Goal: Task Accomplishment & Management: Understand process/instructions

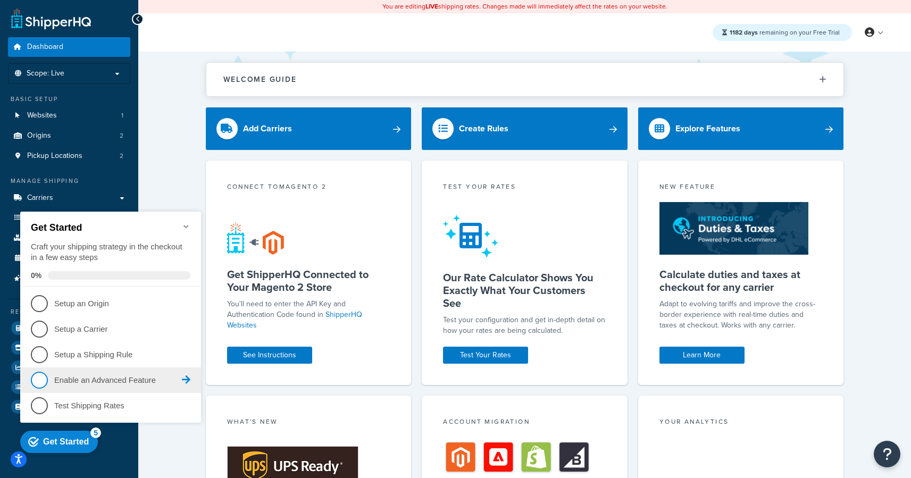
click at [94, 381] on p "Enable an Advanced Feature - incomplete" at bounding box center [118, 380] width 128 height 11
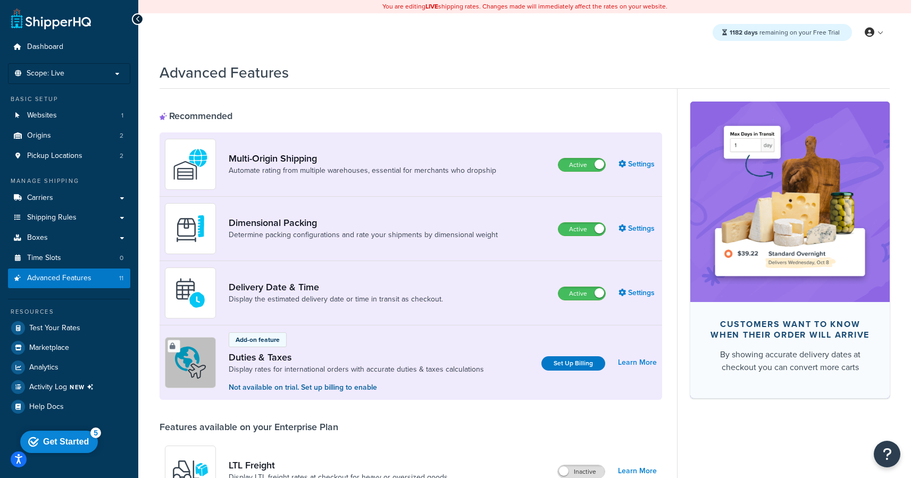
click at [63, 437] on div "Get Started" at bounding box center [66, 442] width 46 height 10
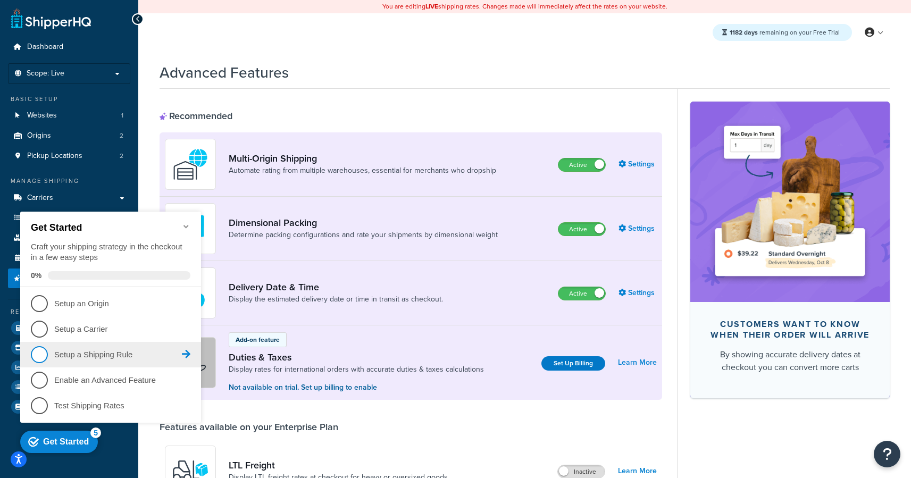
click at [58, 359] on p "Setup a Shipping Rule - incomplete" at bounding box center [118, 354] width 128 height 11
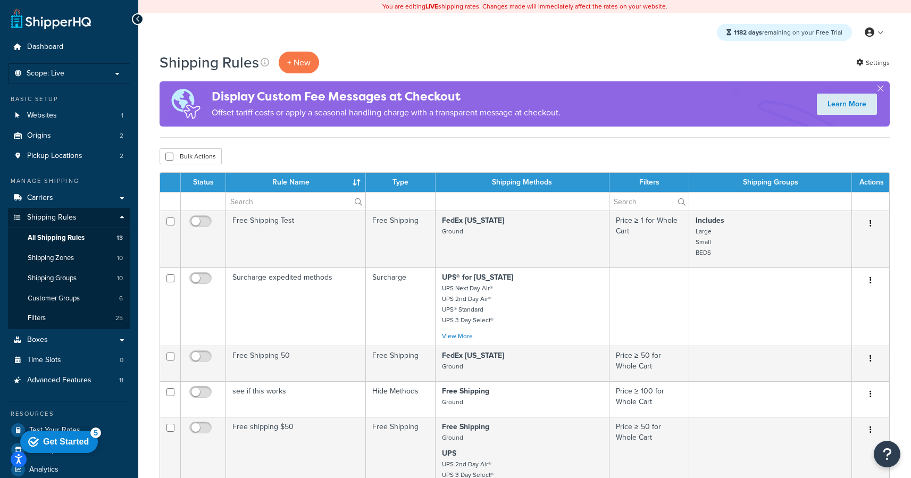
click at [79, 437] on div "Get Started" at bounding box center [66, 442] width 46 height 10
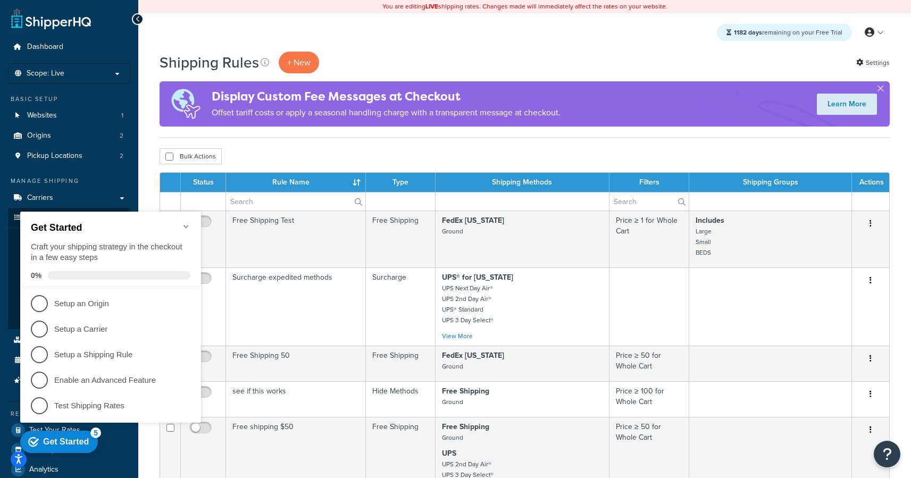
click at [186, 222] on icon "Minimize checklist" at bounding box center [186, 226] width 9 height 9
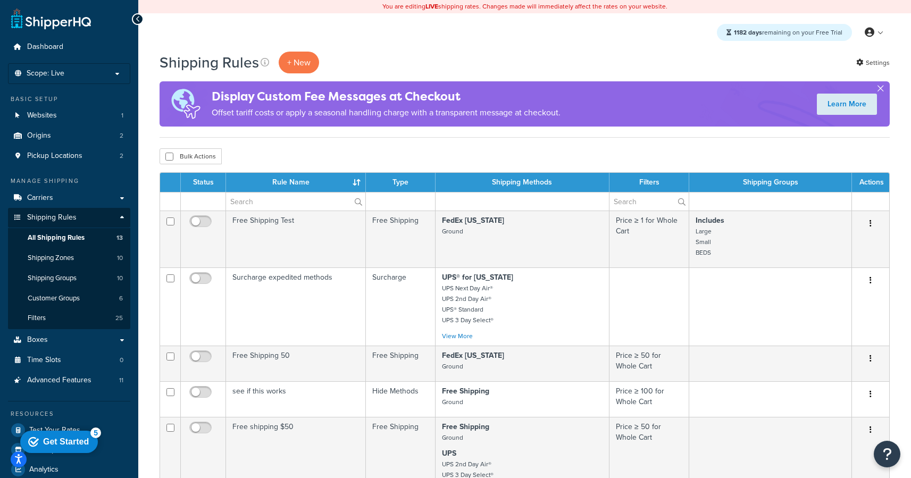
click at [882, 89] on button "button" at bounding box center [880, 90] width 3 height 3
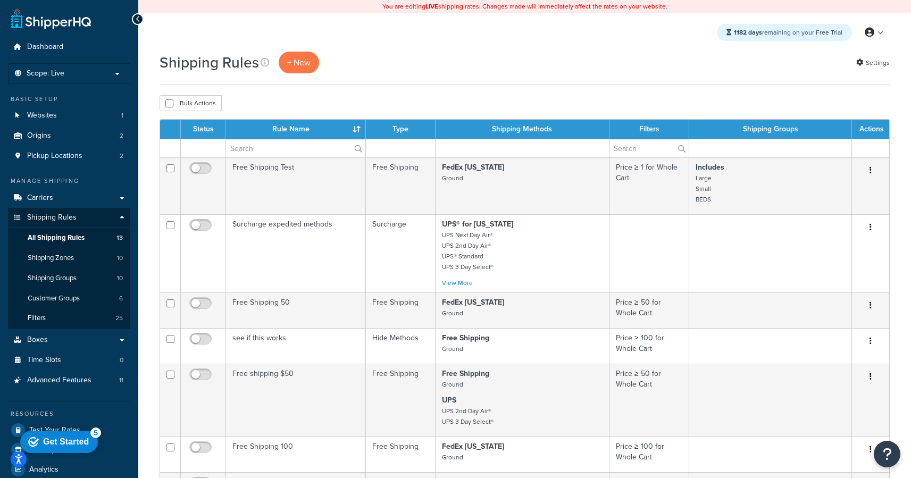
click at [496, 54] on div "Shipping Rules + New Settings" at bounding box center [525, 63] width 730 height 22
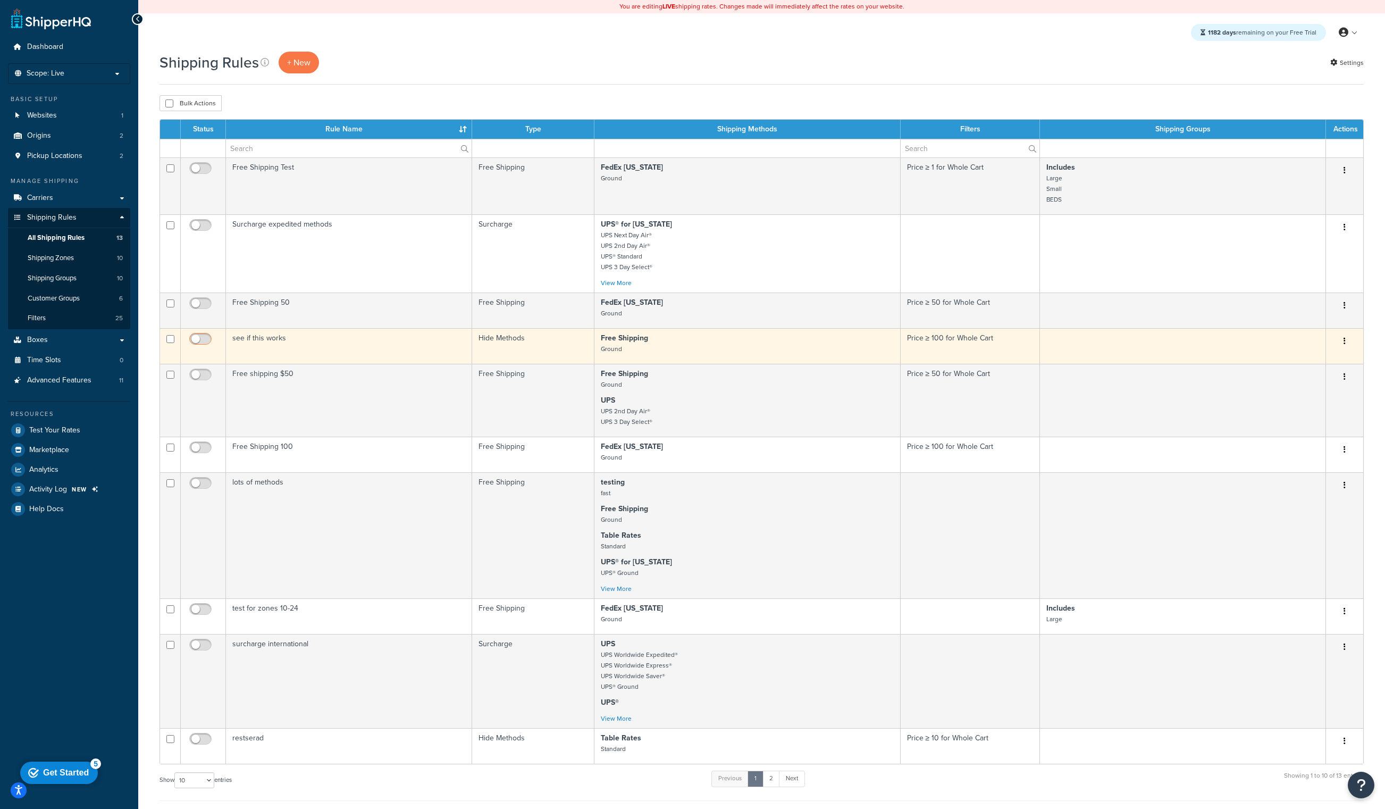
scroll to position [13, 0]
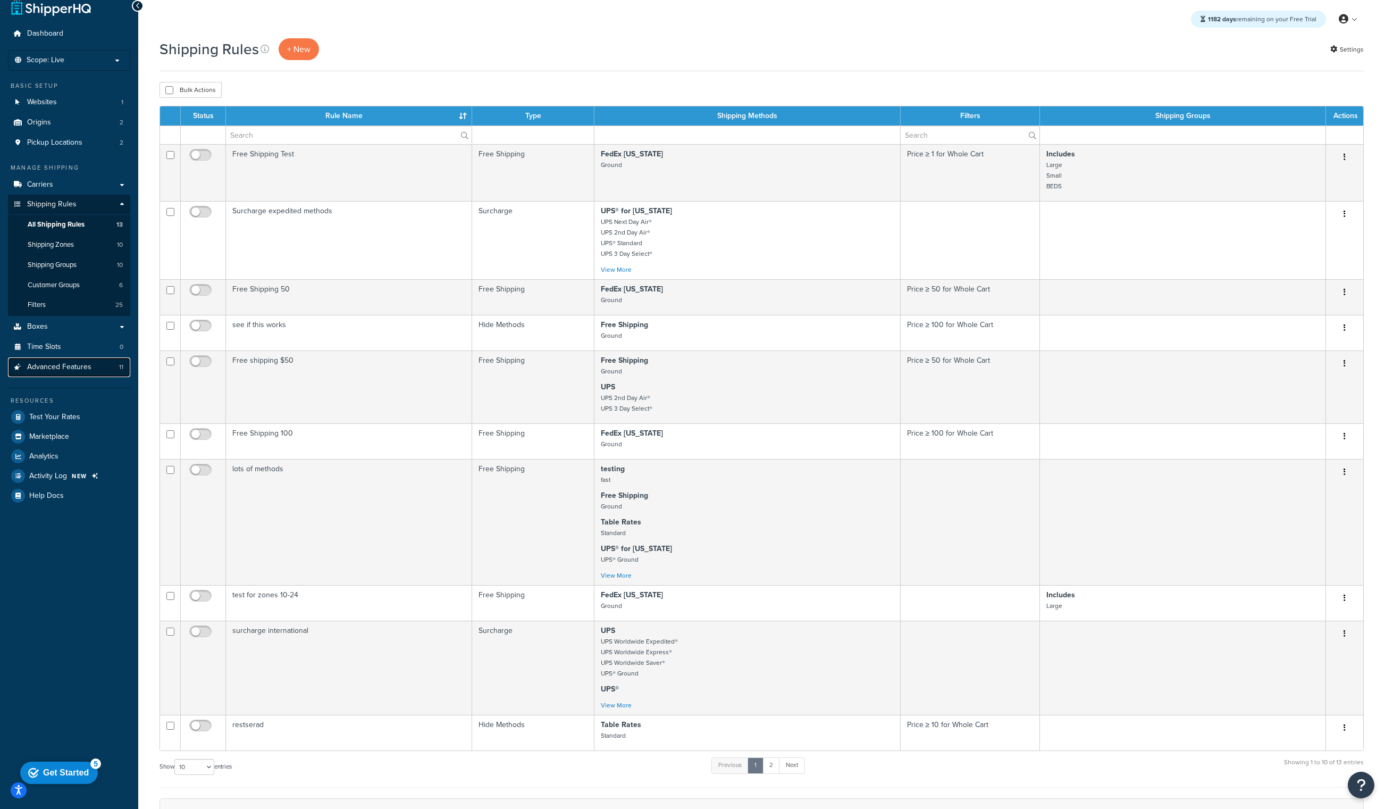
click at [75, 371] on span "Advanced Features" at bounding box center [59, 367] width 64 height 9
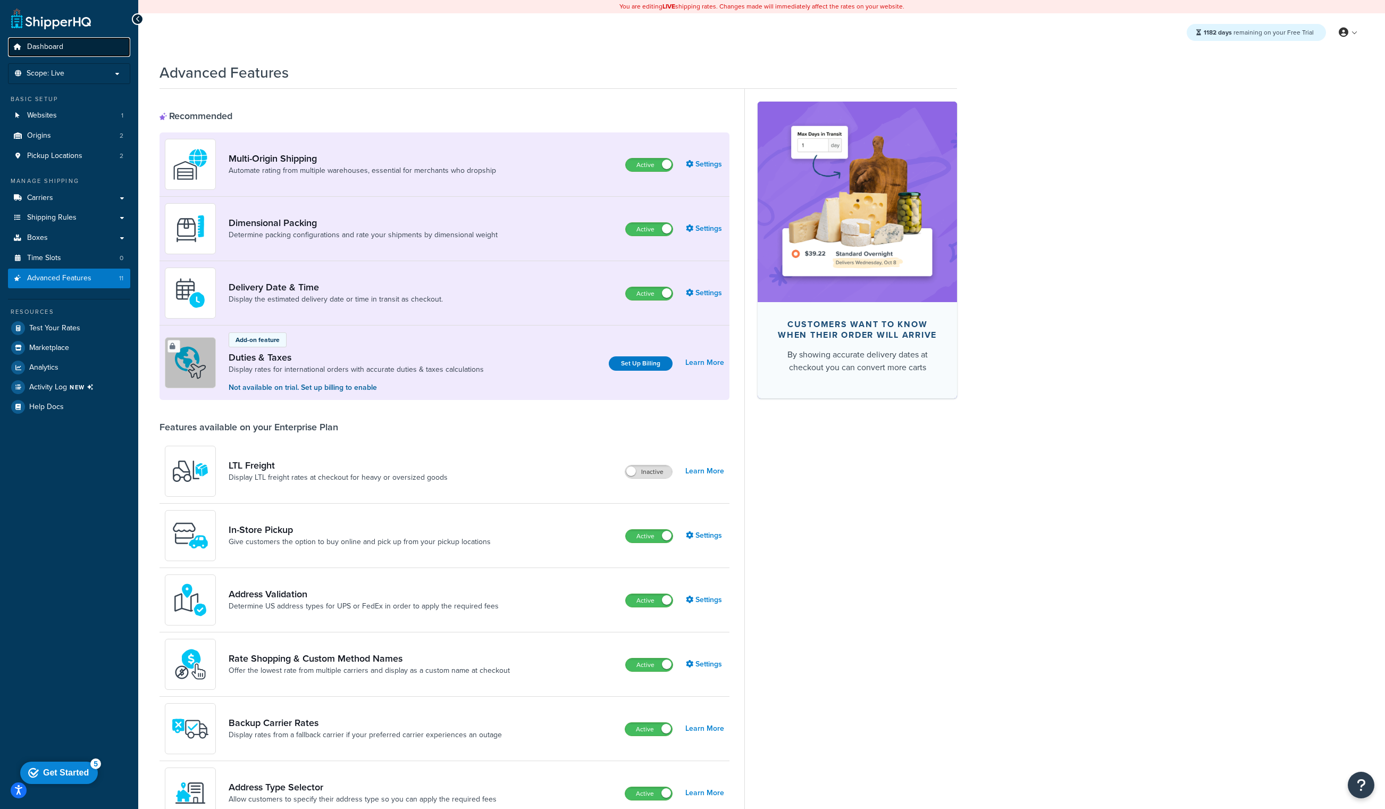
click at [57, 44] on span "Dashboard" at bounding box center [45, 47] width 36 height 9
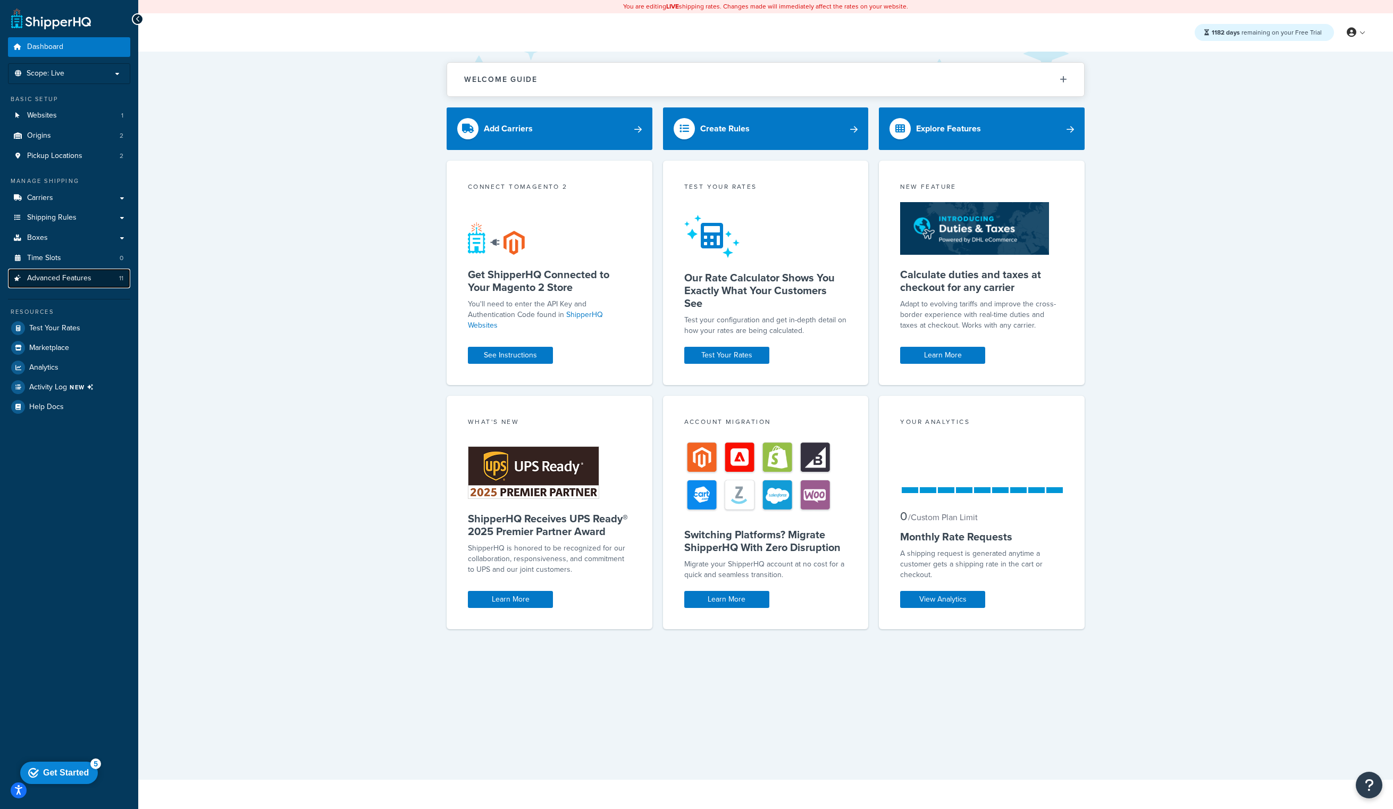
click at [89, 278] on span "Advanced Features" at bounding box center [59, 278] width 64 height 9
